Goal: Find specific page/section: Find specific page/section

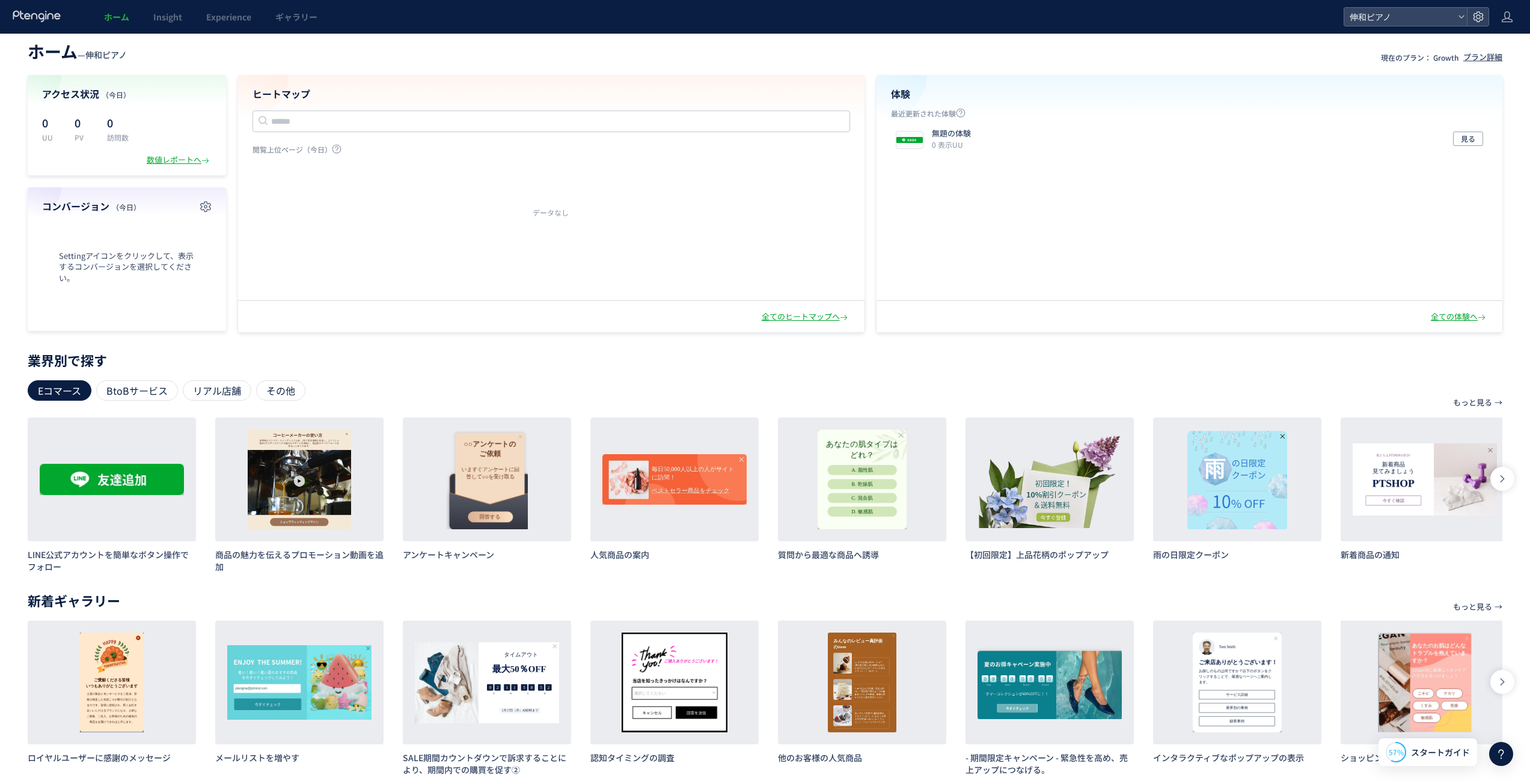
scroll to position [25, 0]
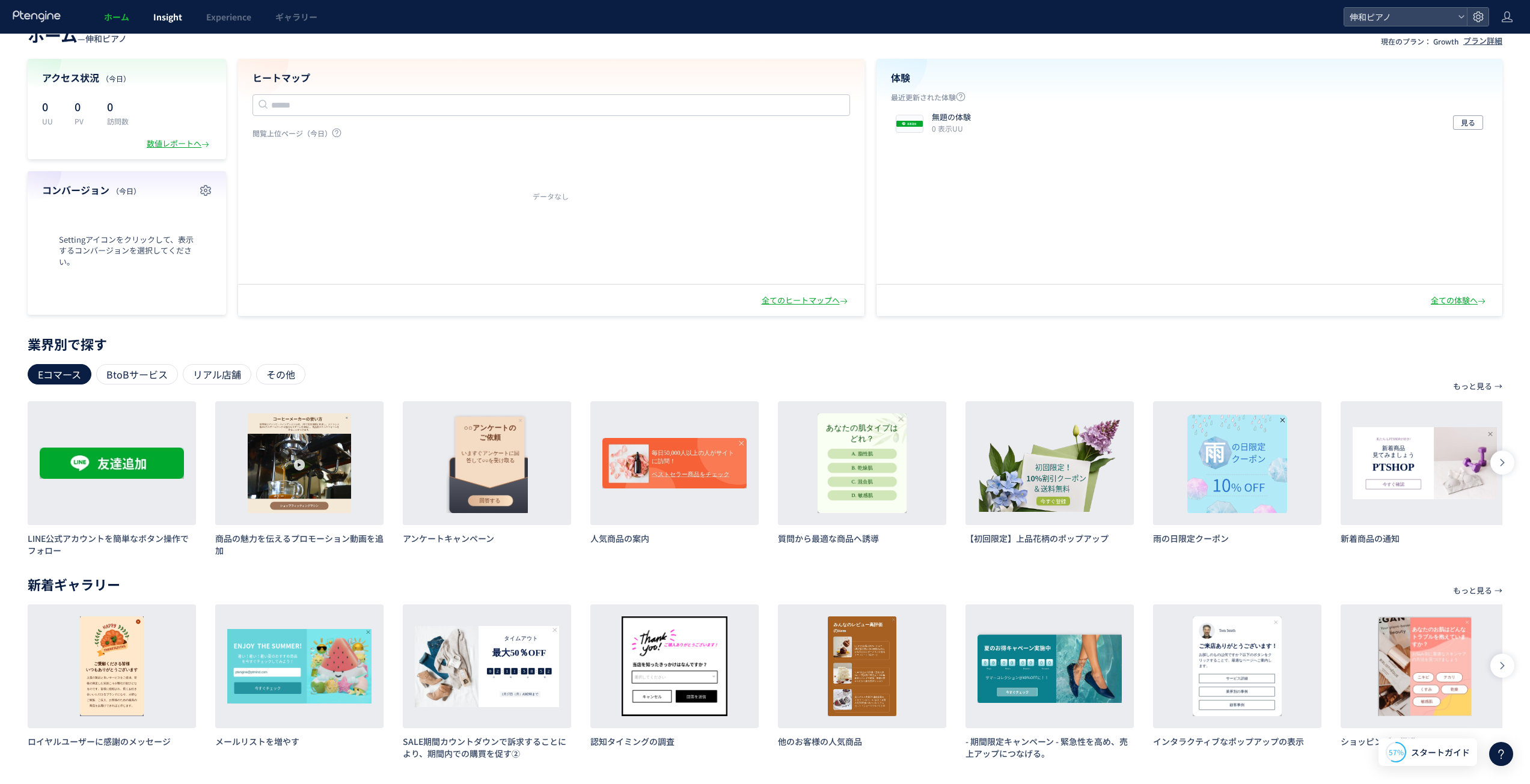
click at [176, 27] on link "Insight" at bounding box center [168, 17] width 53 height 34
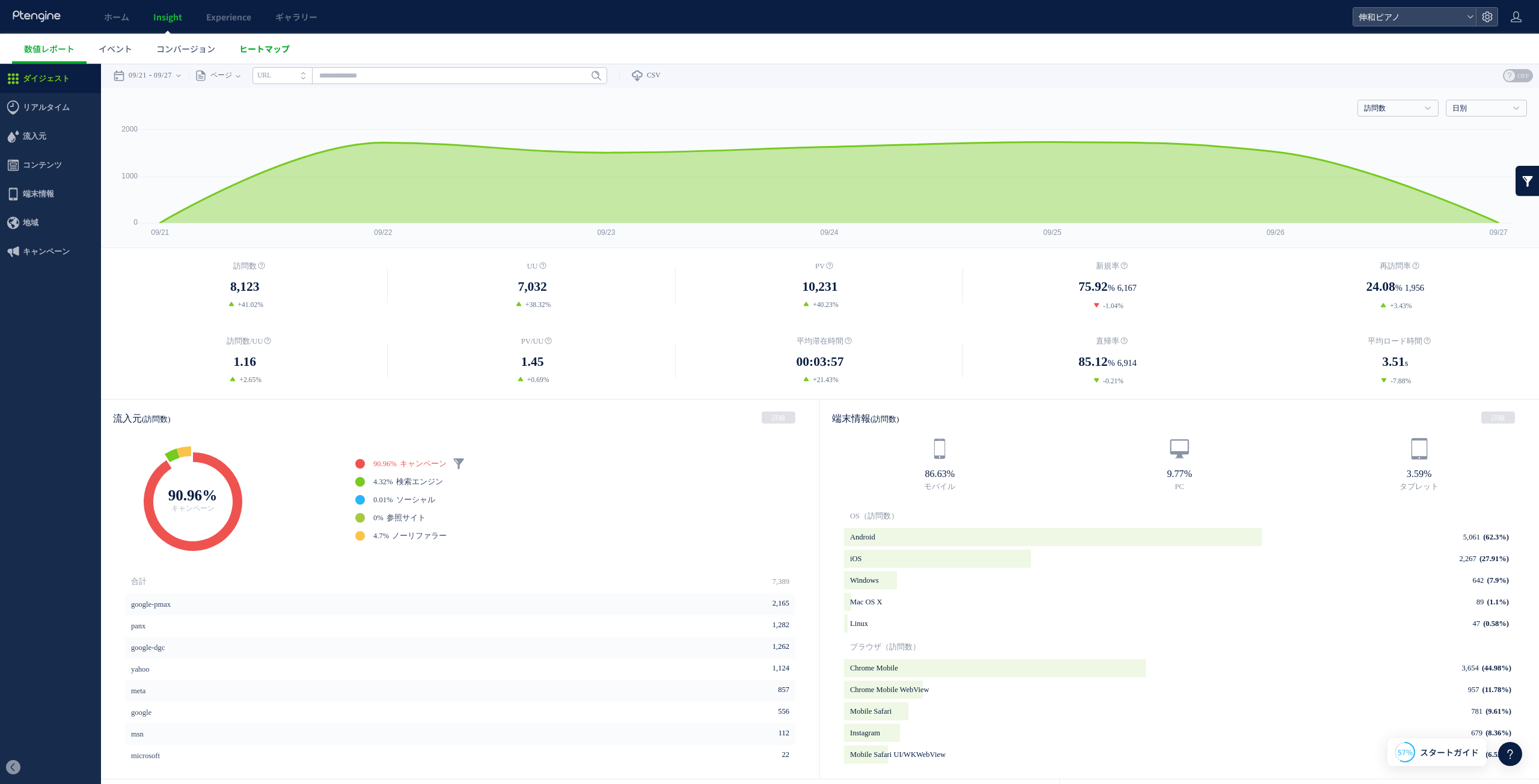
click at [243, 51] on span "ヒートマップ" at bounding box center [265, 49] width 50 height 12
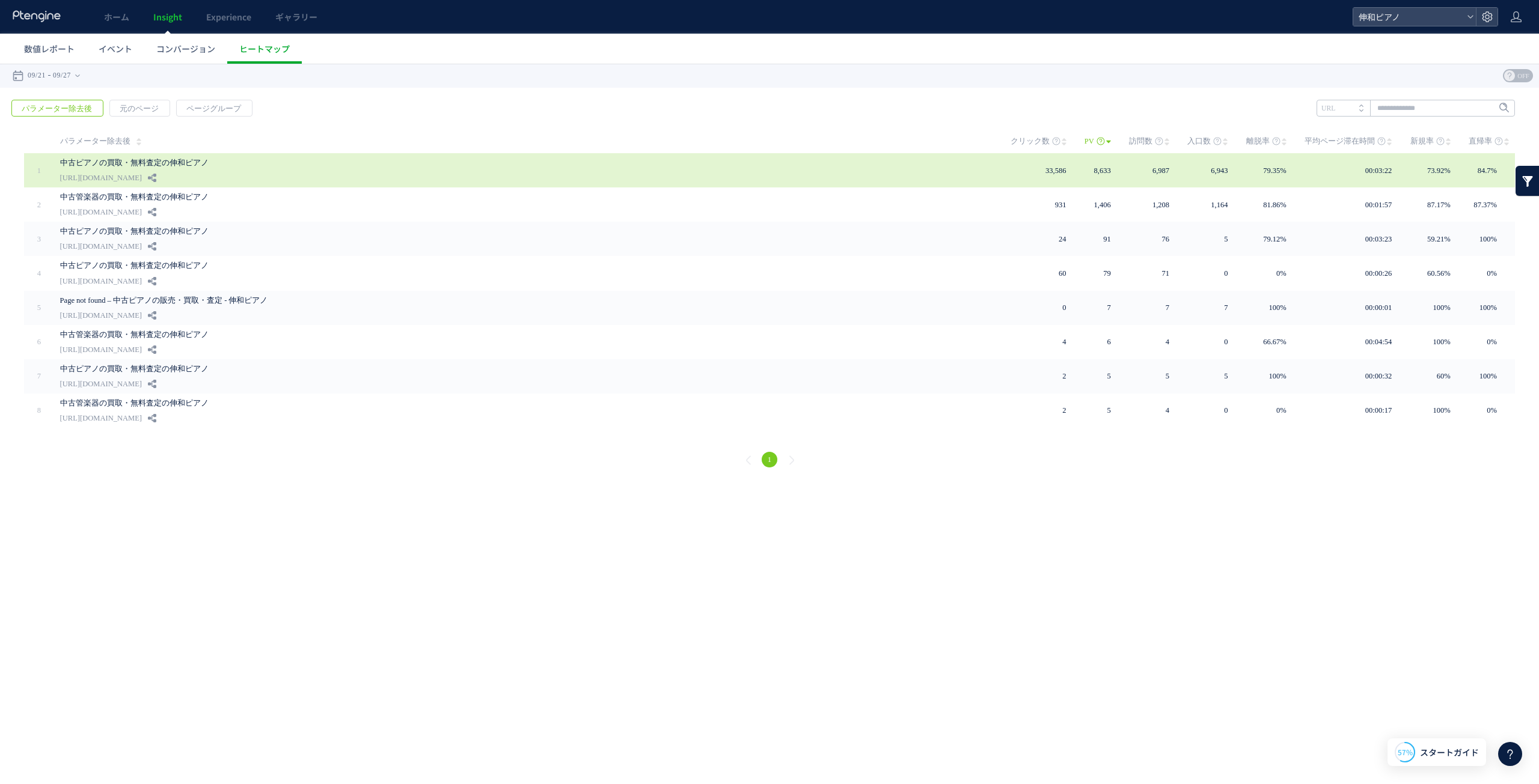
click at [230, 164] on link "中古ピアノの買取・無料査定の伸和ピアノ" at bounding box center [330, 163] width 541 height 15
